Goal: Task Accomplishment & Management: Complete application form

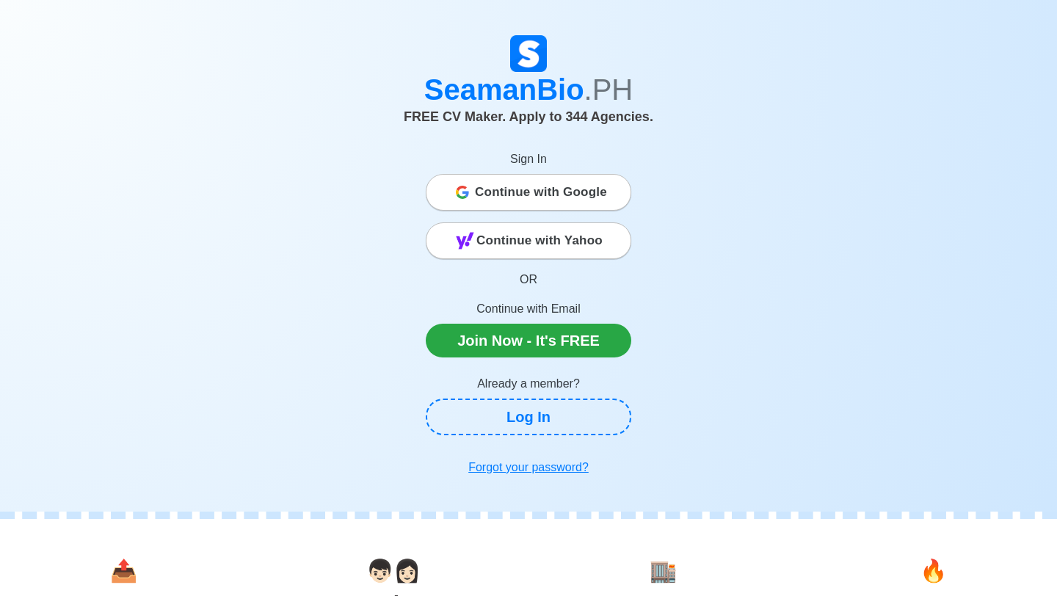
click at [562, 192] on span "Continue with Google" at bounding box center [541, 192] width 132 height 29
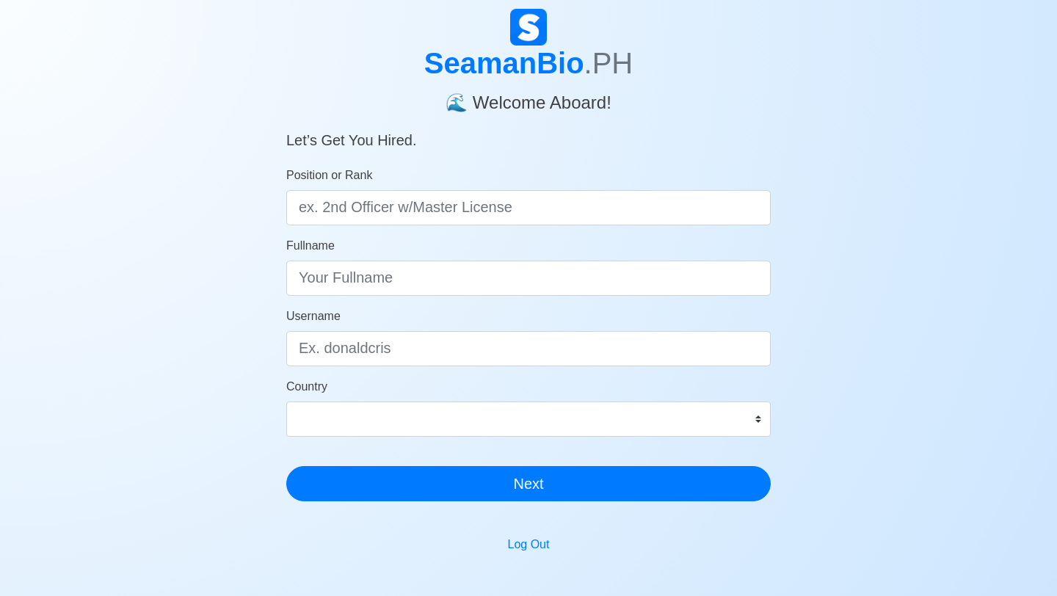
scroll to position [53, 0]
